Goal: Transaction & Acquisition: Purchase product/service

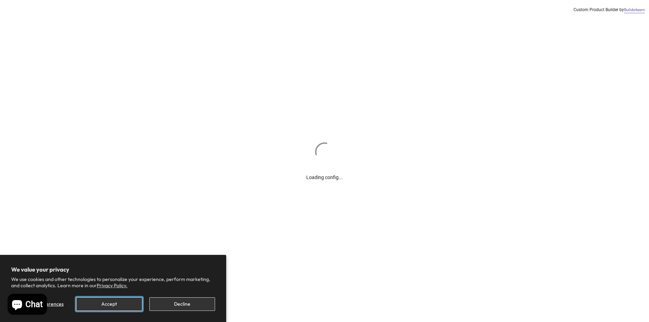
click at [139, 306] on button "Accept" at bounding box center [109, 304] width 66 height 14
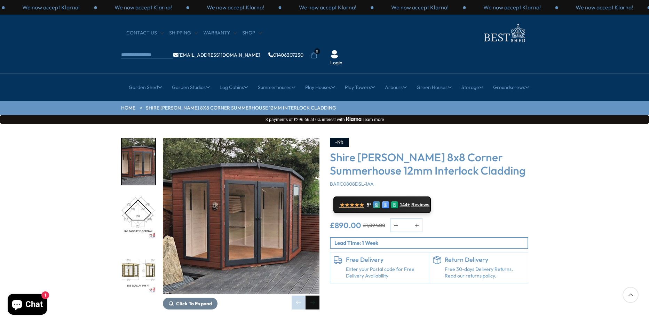
click at [310, 296] on div "Next slide" at bounding box center [312, 303] width 14 height 14
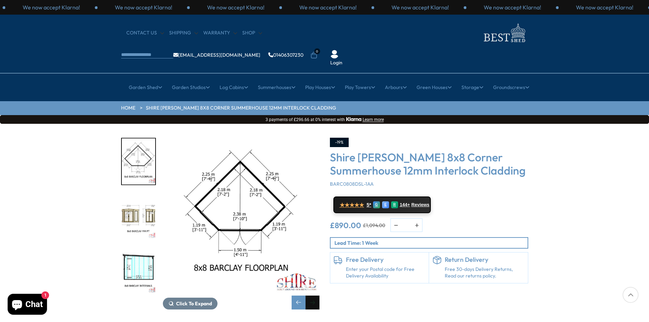
click at [311, 296] on div "Next slide" at bounding box center [312, 303] width 14 height 14
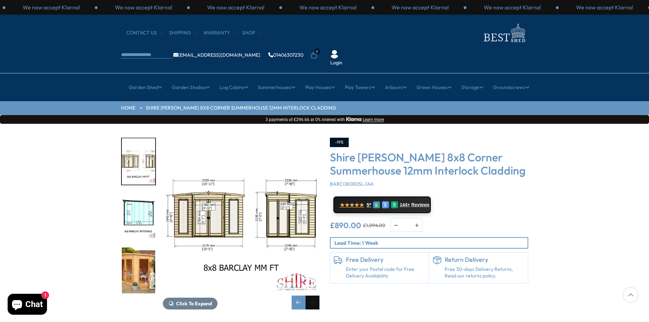
click at [311, 296] on div "Next slide" at bounding box center [312, 303] width 14 height 14
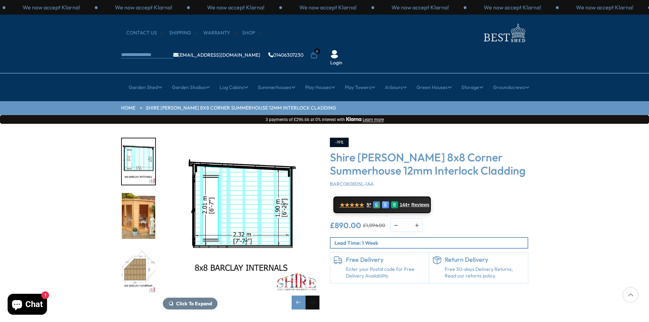
click at [311, 296] on div "Next slide" at bounding box center [312, 303] width 14 height 14
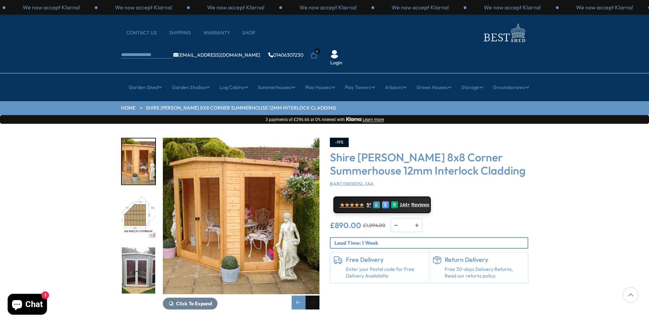
click at [311, 296] on div "Next slide" at bounding box center [312, 303] width 14 height 14
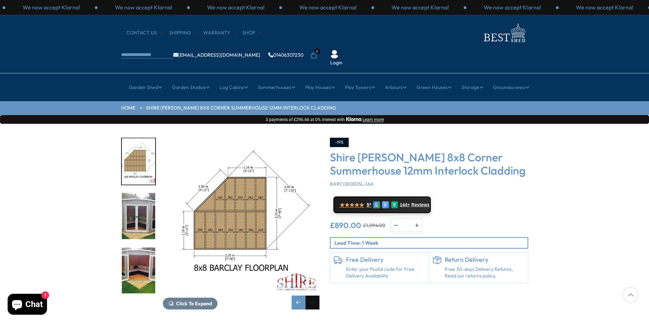
click at [311, 296] on div "Next slide" at bounding box center [312, 303] width 14 height 14
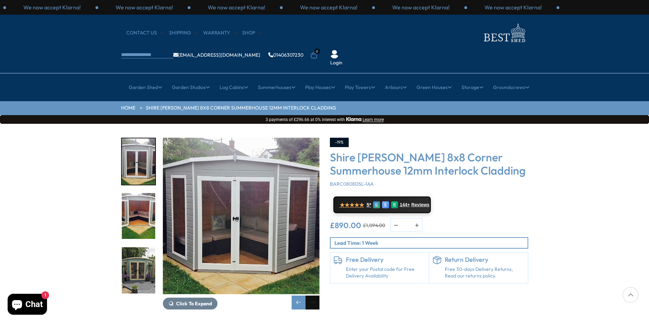
click at [311, 296] on div "Next slide" at bounding box center [312, 303] width 14 height 14
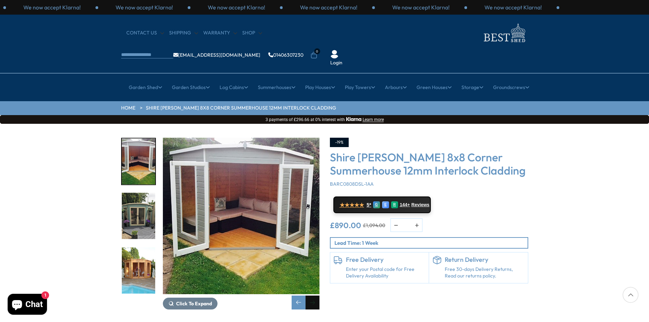
click at [311, 296] on div "Next slide" at bounding box center [312, 303] width 14 height 14
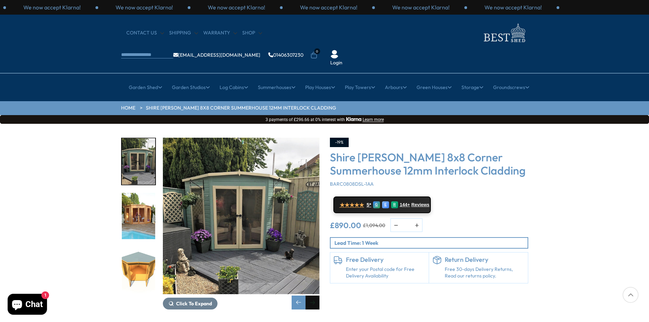
click at [311, 296] on div "Next slide" at bounding box center [312, 303] width 14 height 14
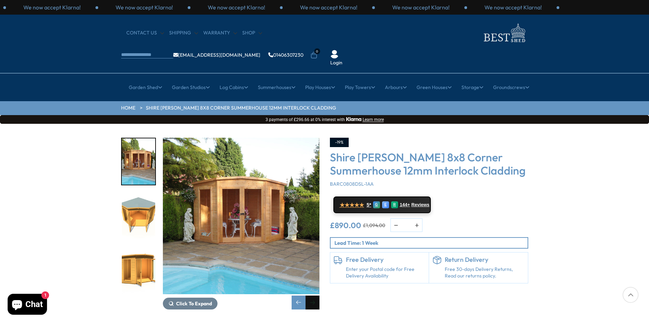
click at [311, 296] on div "Next slide" at bounding box center [312, 303] width 14 height 14
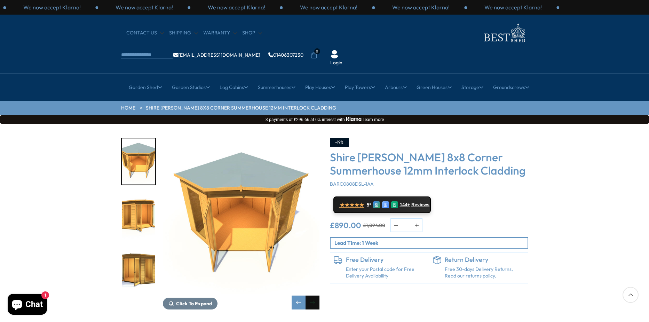
click at [311, 296] on div "Next slide" at bounding box center [312, 303] width 14 height 14
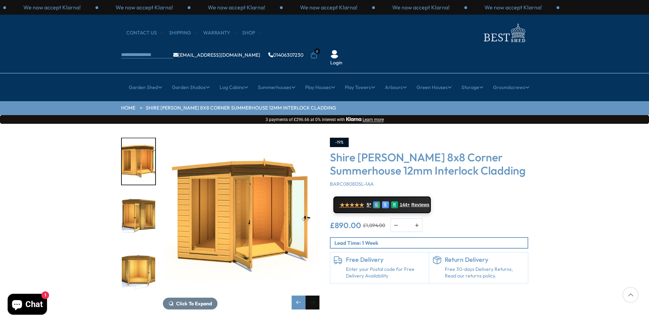
click at [311, 296] on div "Next slide" at bounding box center [312, 303] width 14 height 14
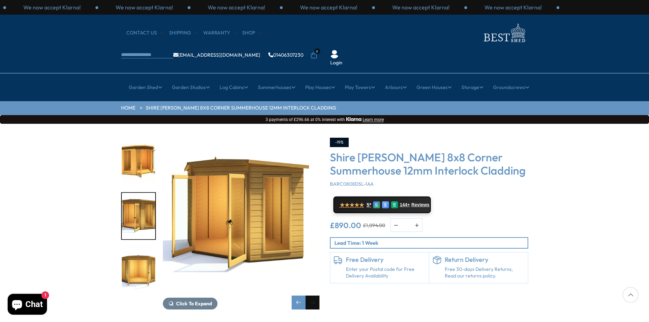
click at [311, 296] on div "Next slide" at bounding box center [312, 303] width 14 height 14
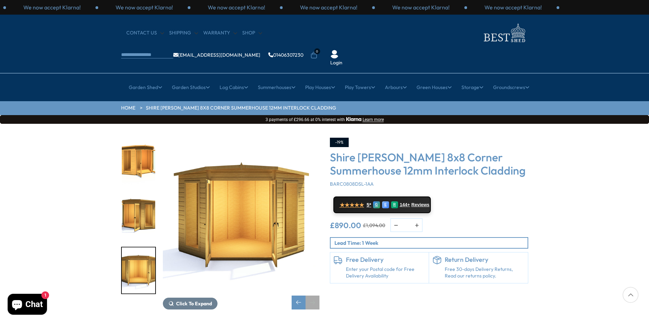
click at [311, 296] on div "Next slide" at bounding box center [312, 303] width 14 height 14
